Goal: Contribute content: Add original content to the website for others to see

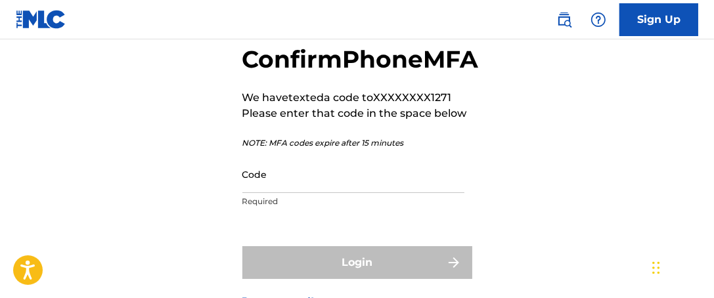
click at [262, 193] on input "Code" at bounding box center [353, 174] width 222 height 37
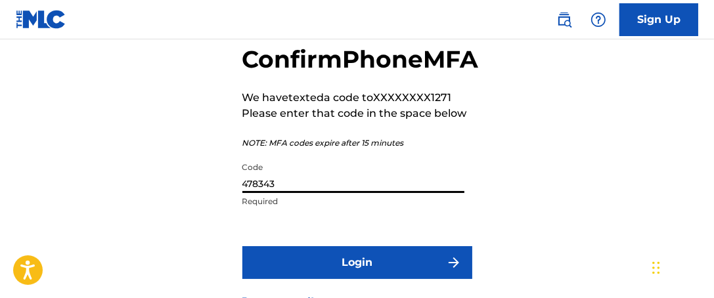
scroll to position [135, 0]
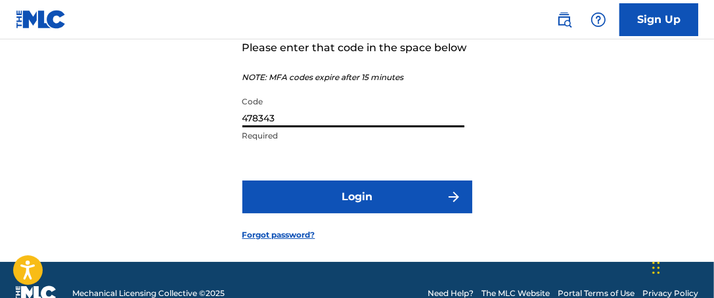
type input "478343"
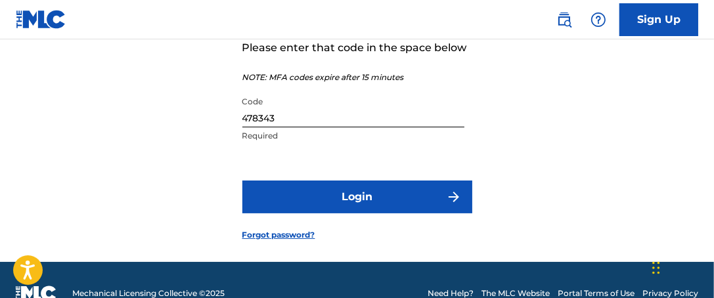
click at [373, 213] on button "Login" at bounding box center [357, 197] width 230 height 33
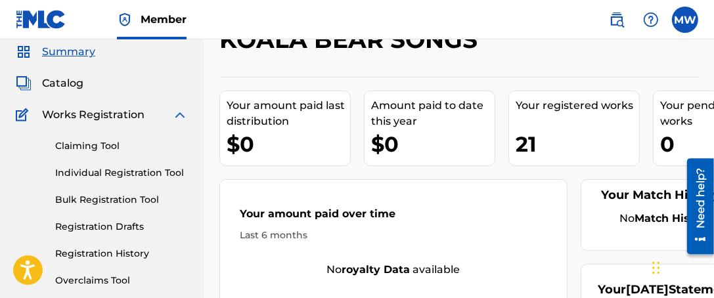
scroll to position [66, 0]
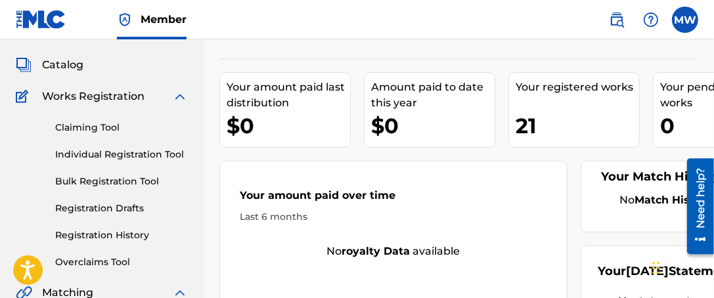
click at [108, 158] on link "Individual Registration Tool" at bounding box center [121, 155] width 133 height 14
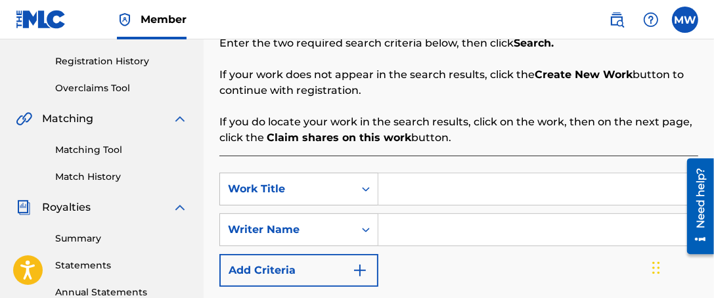
scroll to position [263, 0]
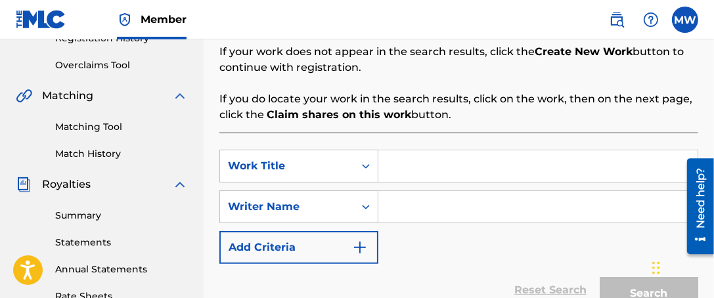
click at [393, 175] on input "Search Form" at bounding box center [537, 166] width 319 height 32
type input "HOME IS WHERE THE HEART IS"
click at [392, 210] on input "Search Form" at bounding box center [537, 207] width 319 height 32
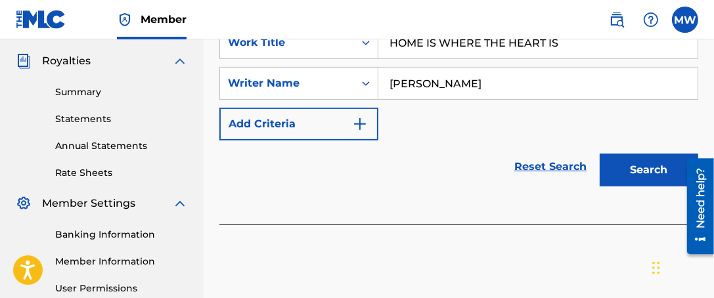
scroll to position [394, 0]
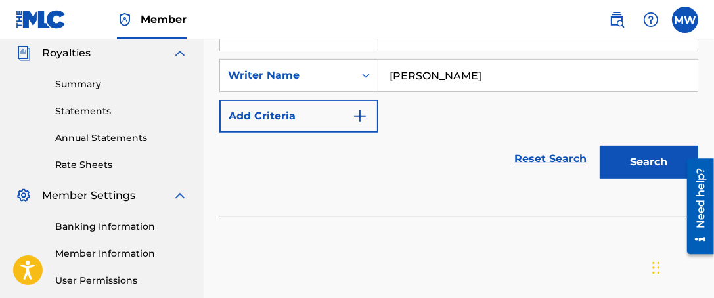
type input "[PERSON_NAME]"
click at [615, 158] on button "Search" at bounding box center [649, 162] width 99 height 33
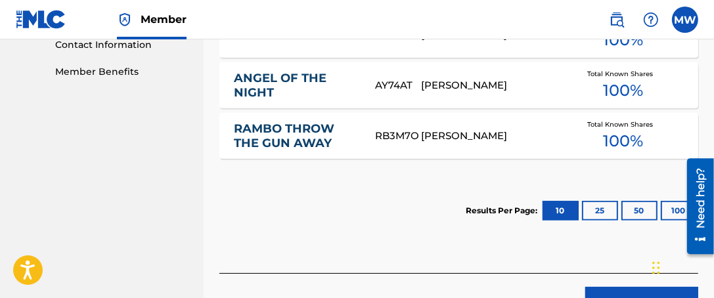
scroll to position [723, 0]
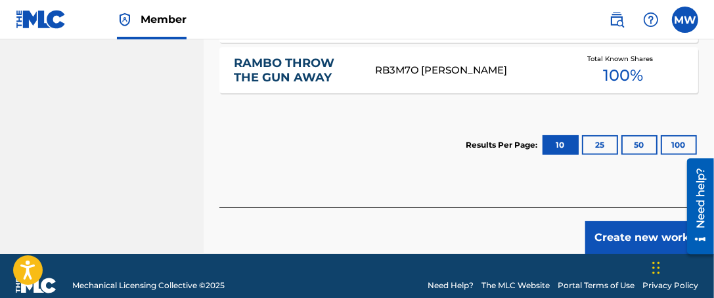
click at [612, 238] on button "Create new work" at bounding box center [641, 237] width 113 height 33
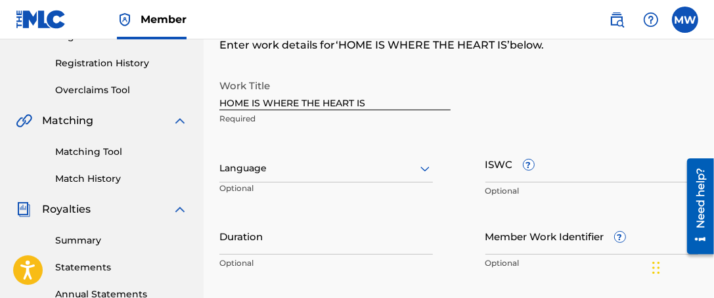
scroll to position [260, 0]
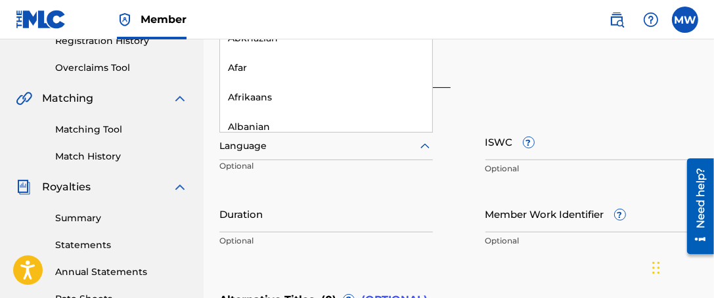
click at [420, 151] on icon at bounding box center [425, 147] width 16 height 16
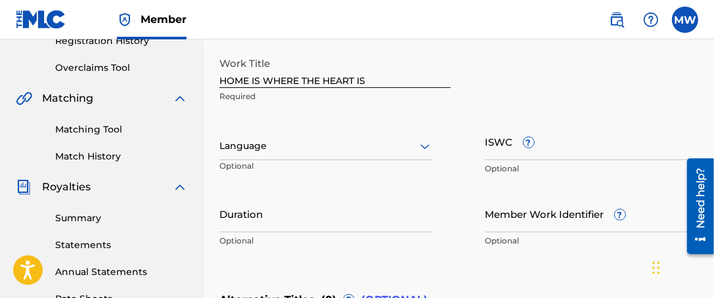
click at [648, 106] on div "Work Title HOME IS WHERE THE HEART IS Required" at bounding box center [458, 80] width 479 height 59
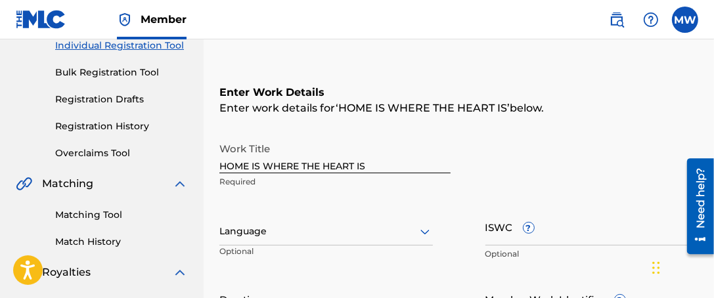
scroll to position [194, 0]
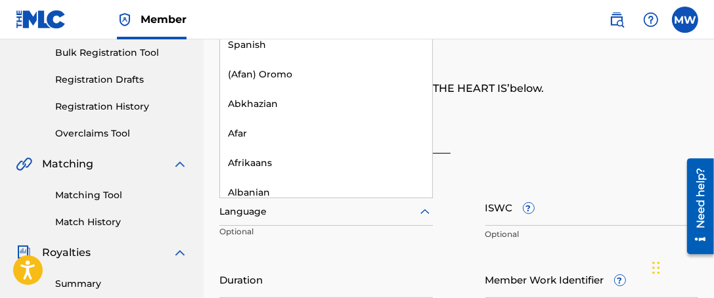
click at [431, 207] on icon at bounding box center [425, 212] width 16 height 16
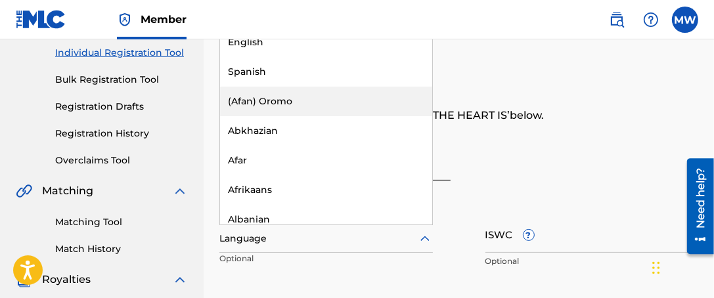
scroll to position [163, 0]
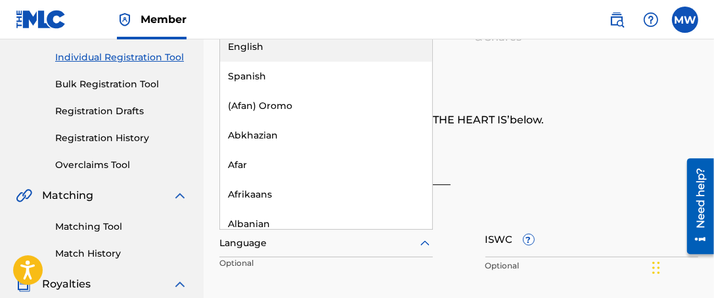
click at [260, 49] on div "English" at bounding box center [326, 47] width 212 height 30
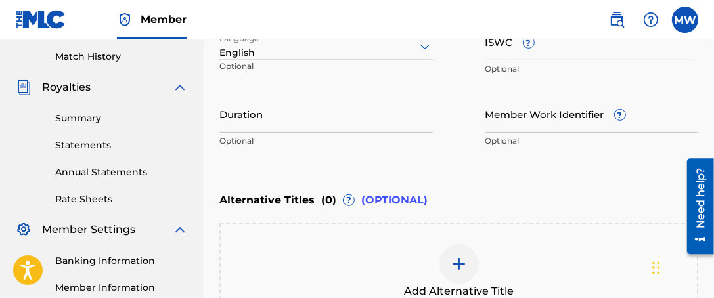
scroll to position [360, 0]
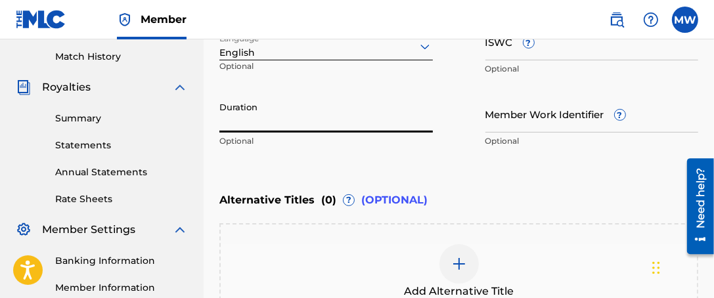
click at [390, 125] on input "Duration" at bounding box center [325, 113] width 213 height 37
type input "03:47"
click at [518, 183] on div "Enter Work Details Enter work details for ‘ HOME IS WHERE THE HEART IS ’ below.…" at bounding box center [458, 27] width 479 height 318
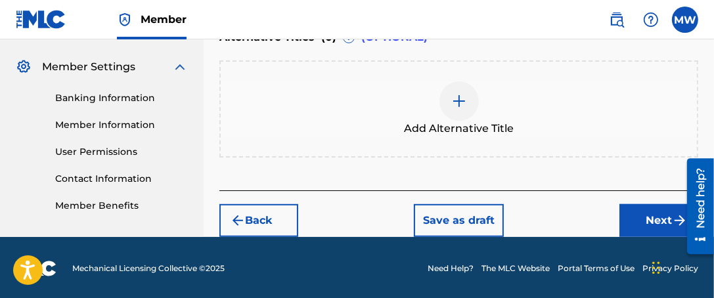
click at [650, 225] on button "Next" at bounding box center [658, 220] width 79 height 33
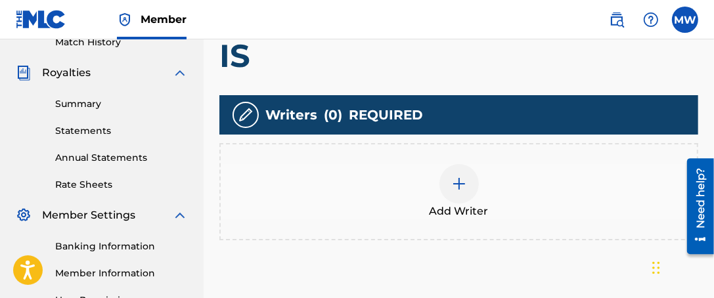
scroll to position [394, 0]
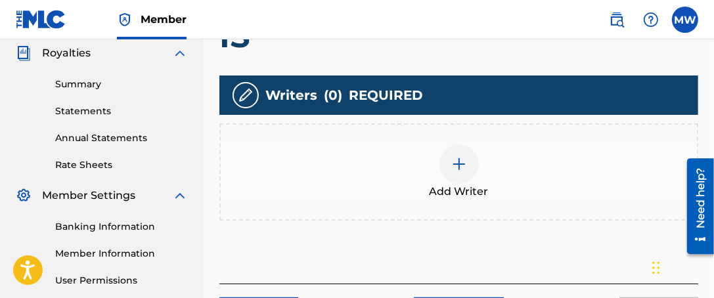
click at [465, 172] on div at bounding box center [458, 164] width 39 height 39
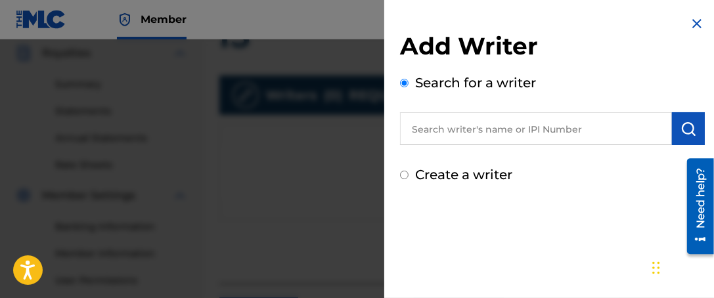
click at [502, 130] on input "text" at bounding box center [536, 128] width 272 height 33
type input "[PERSON_NAME]"
click at [688, 137] on button "submit" at bounding box center [688, 128] width 33 height 33
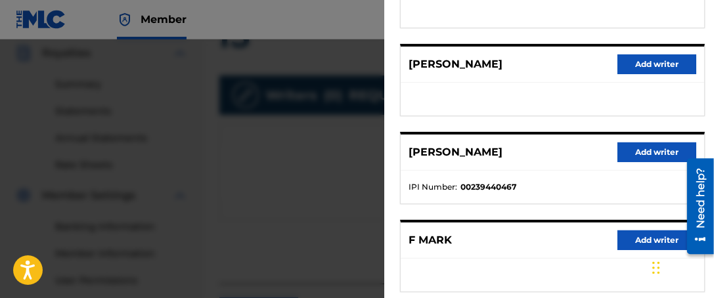
scroll to position [328, 0]
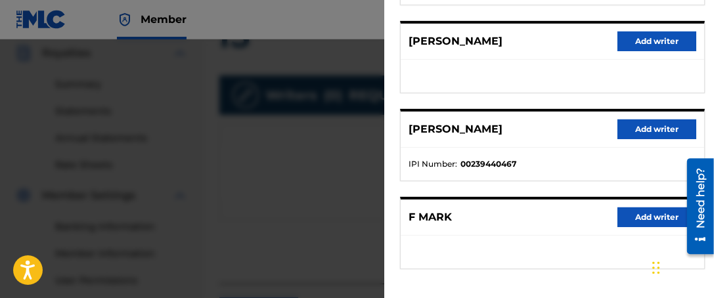
click at [657, 126] on button "Add writer" at bounding box center [656, 130] width 79 height 20
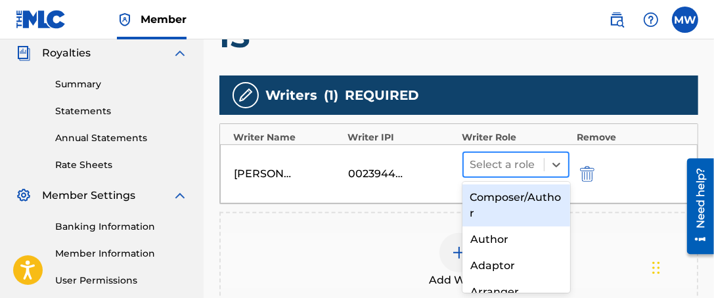
click at [518, 164] on div at bounding box center [504, 165] width 68 height 18
click at [515, 202] on div "Composer/Author" at bounding box center [516, 206] width 108 height 42
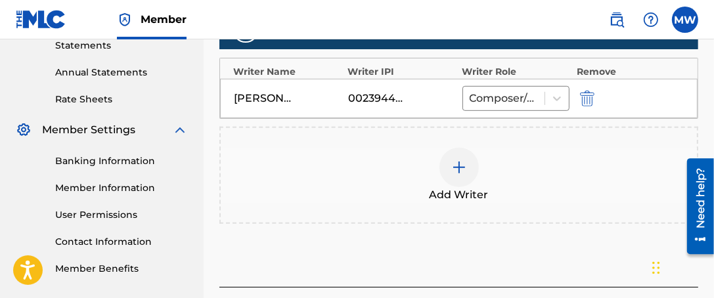
scroll to position [525, 0]
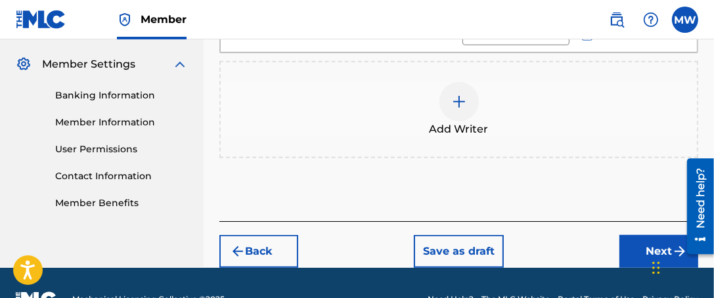
click at [638, 246] on button "Next" at bounding box center [658, 251] width 79 height 33
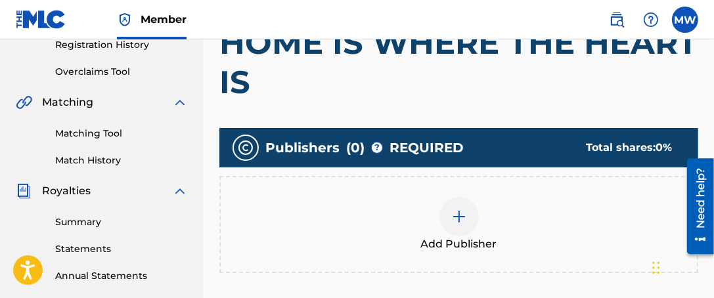
scroll to position [322, 0]
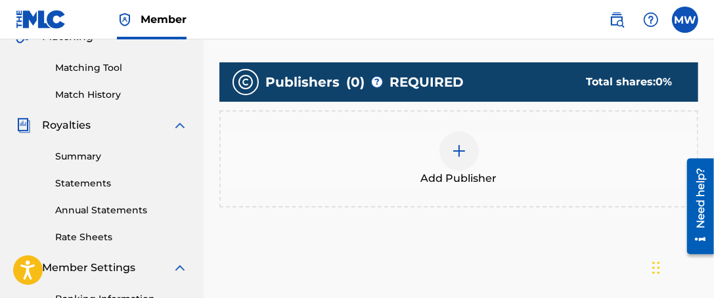
click at [471, 159] on div at bounding box center [458, 150] width 39 height 39
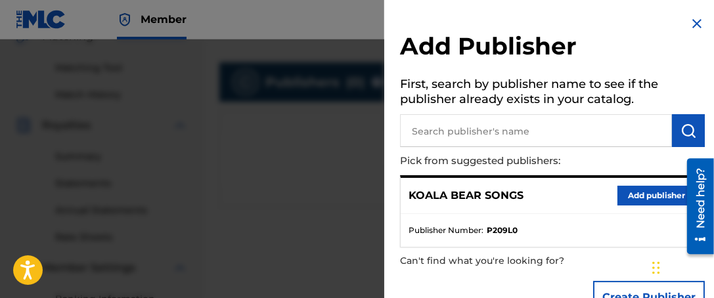
click at [646, 196] on button "Add publisher" at bounding box center [656, 196] width 79 height 20
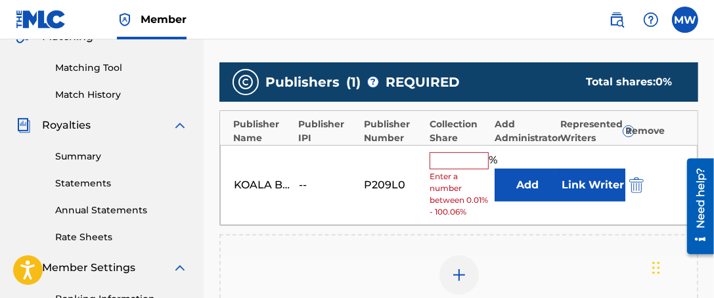
click at [461, 162] on input "text" at bounding box center [459, 160] width 59 height 17
type input "100"
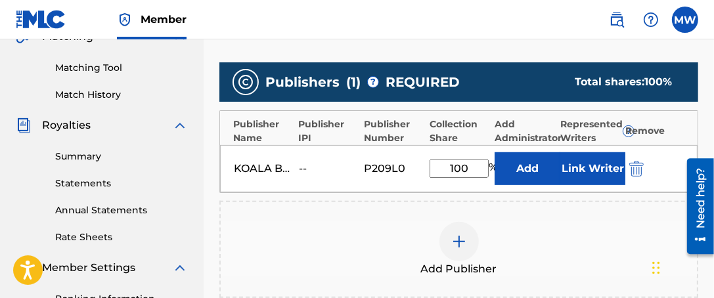
click at [577, 168] on button "Link Writer" at bounding box center [593, 168] width 66 height 33
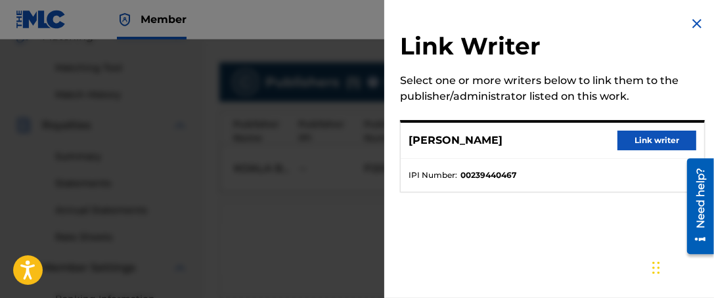
click at [644, 145] on button "Link writer" at bounding box center [656, 141] width 79 height 20
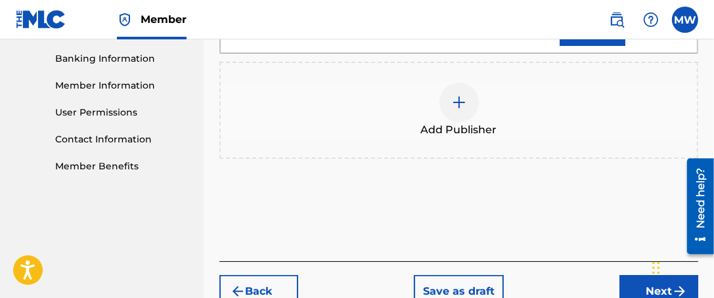
scroll to position [585, 0]
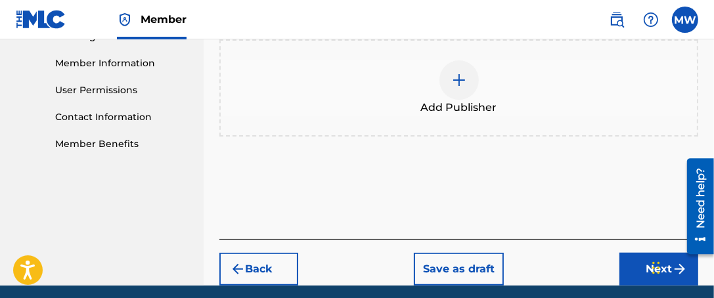
click at [641, 253] on button "Next" at bounding box center [658, 269] width 79 height 33
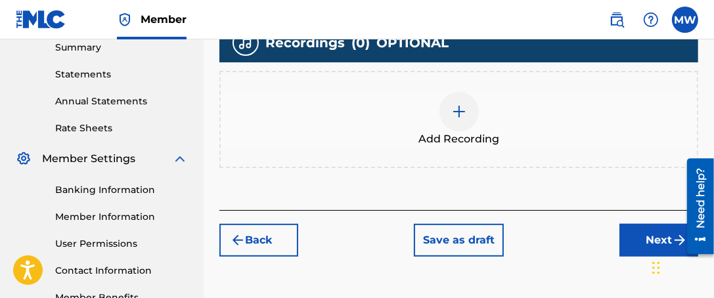
scroll to position [453, 0]
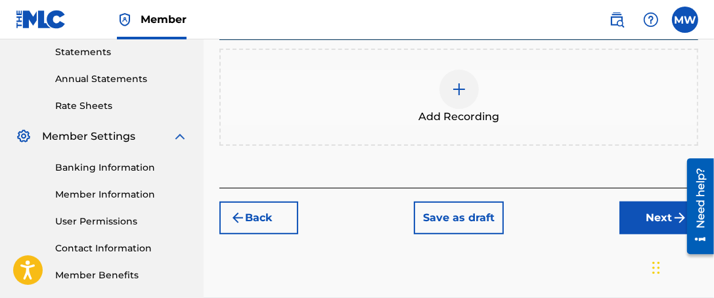
click at [646, 220] on button "Next" at bounding box center [658, 218] width 79 height 33
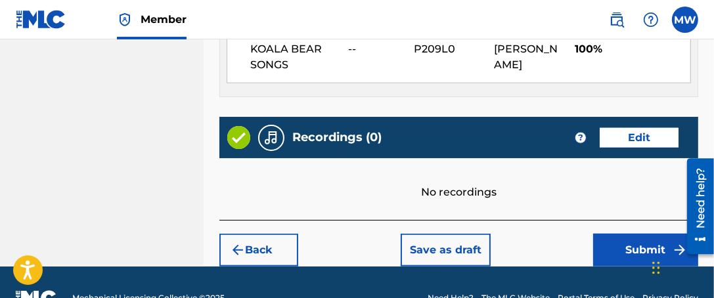
scroll to position [847, 0]
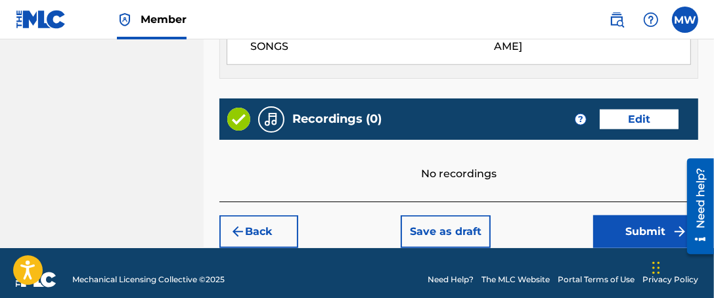
click at [620, 231] on button "Submit" at bounding box center [645, 231] width 105 height 33
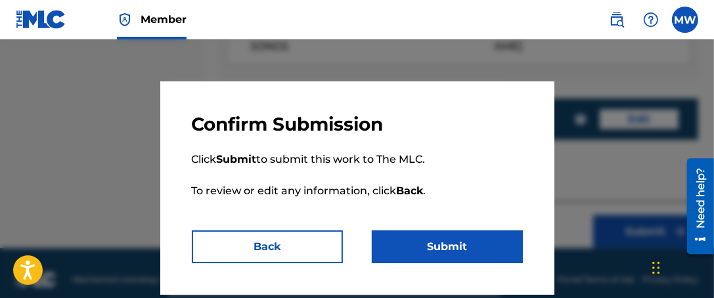
click at [456, 243] on button "Submit" at bounding box center [447, 247] width 151 height 33
